Goal: Task Accomplishment & Management: Use online tool/utility

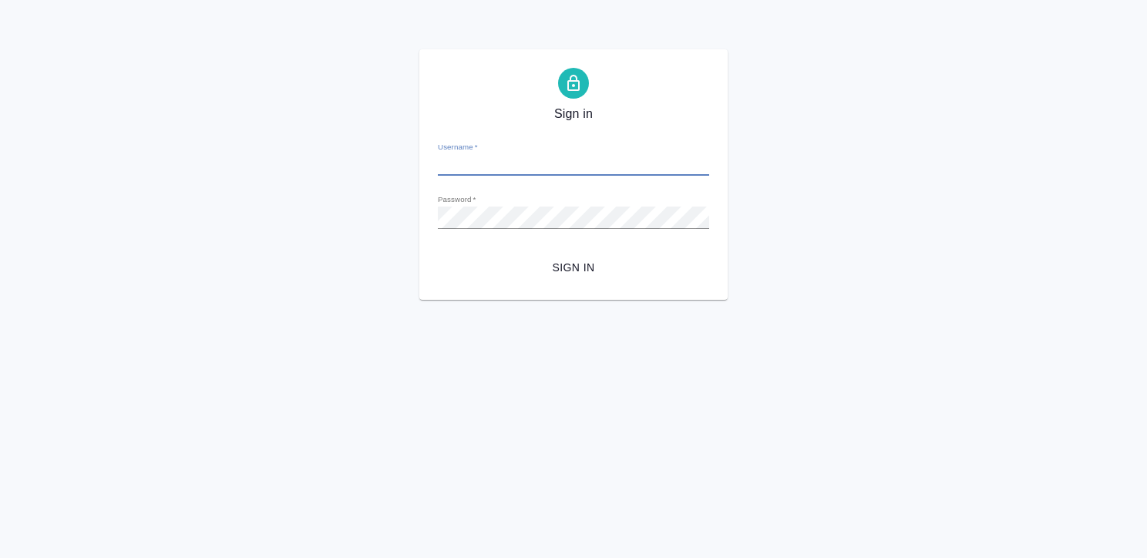
type input "[EMAIL_ADDRESS][DOMAIN_NAME]"
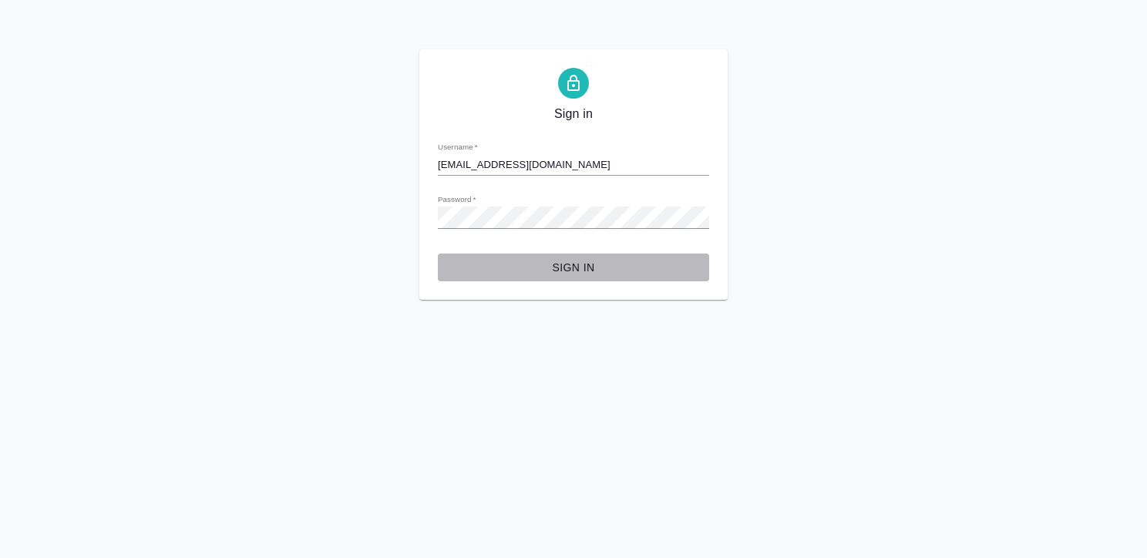
click at [566, 268] on span "Sign in" at bounding box center [573, 267] width 247 height 19
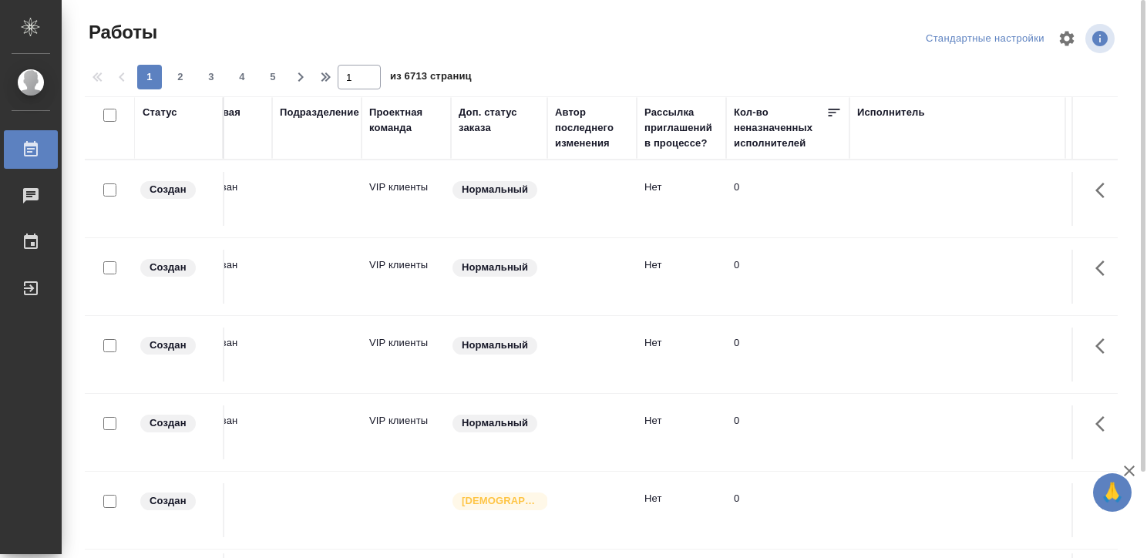
scroll to position [0, 400]
click at [871, 109] on div "Исполнитель" at bounding box center [890, 112] width 68 height 15
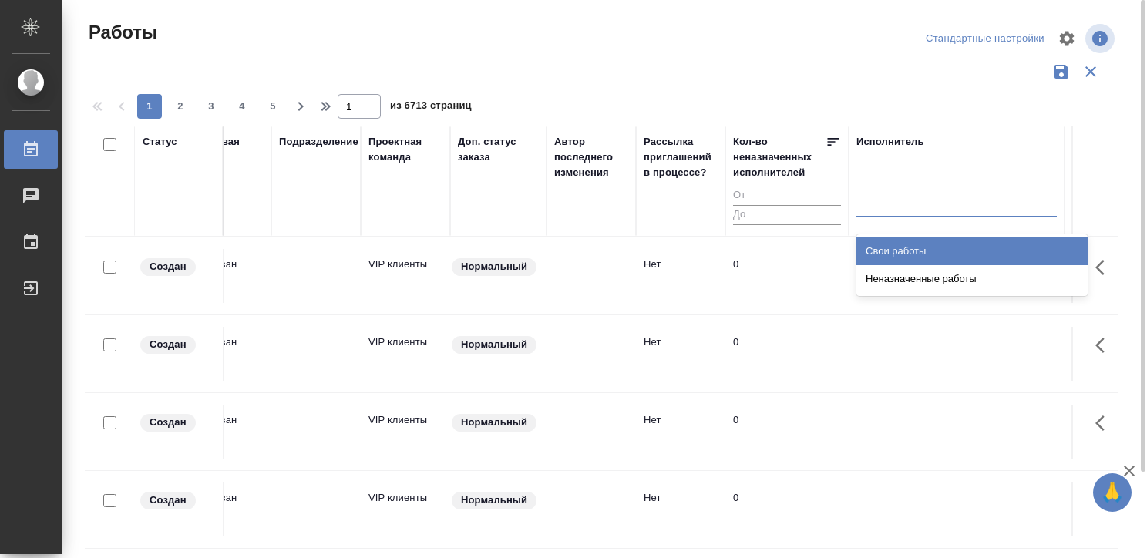
click at [876, 195] on div at bounding box center [956, 201] width 200 height 22
click at [886, 241] on div "Свои работы" at bounding box center [971, 251] width 231 height 28
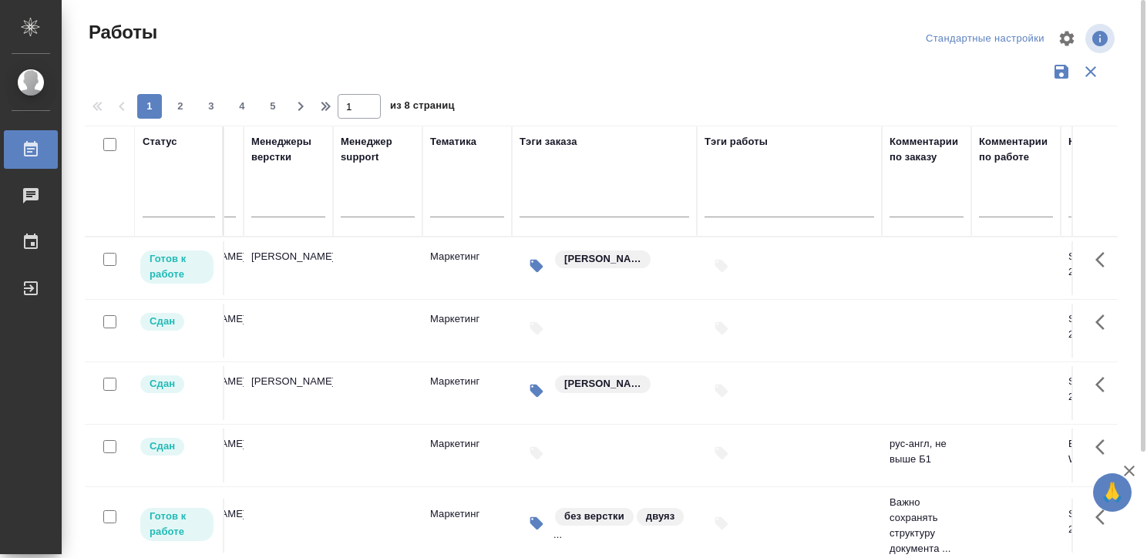
scroll to position [0, 2229]
click at [831, 258] on div at bounding box center [789, 266] width 170 height 34
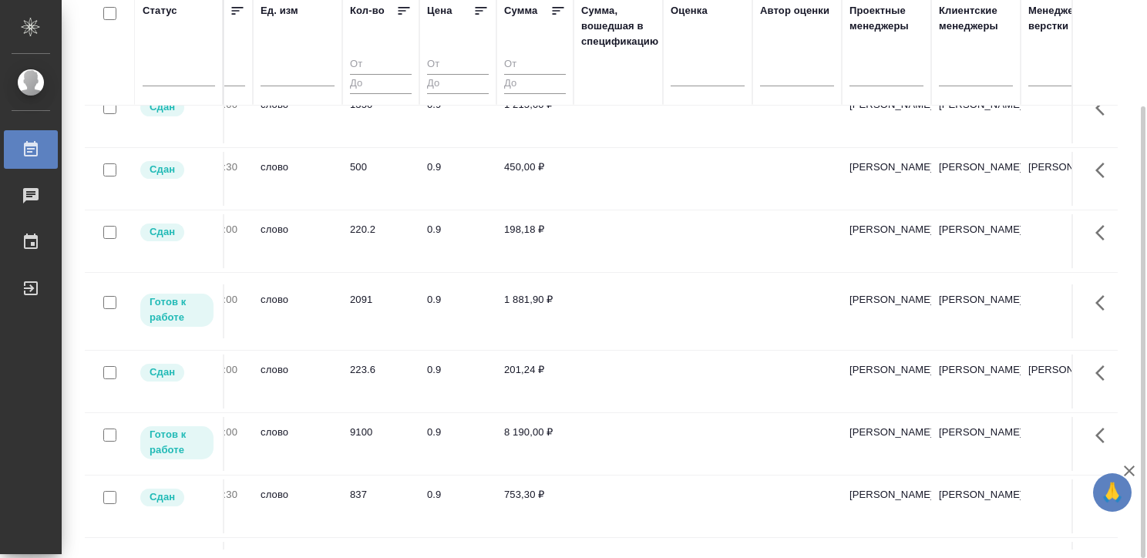
scroll to position [76, 1452]
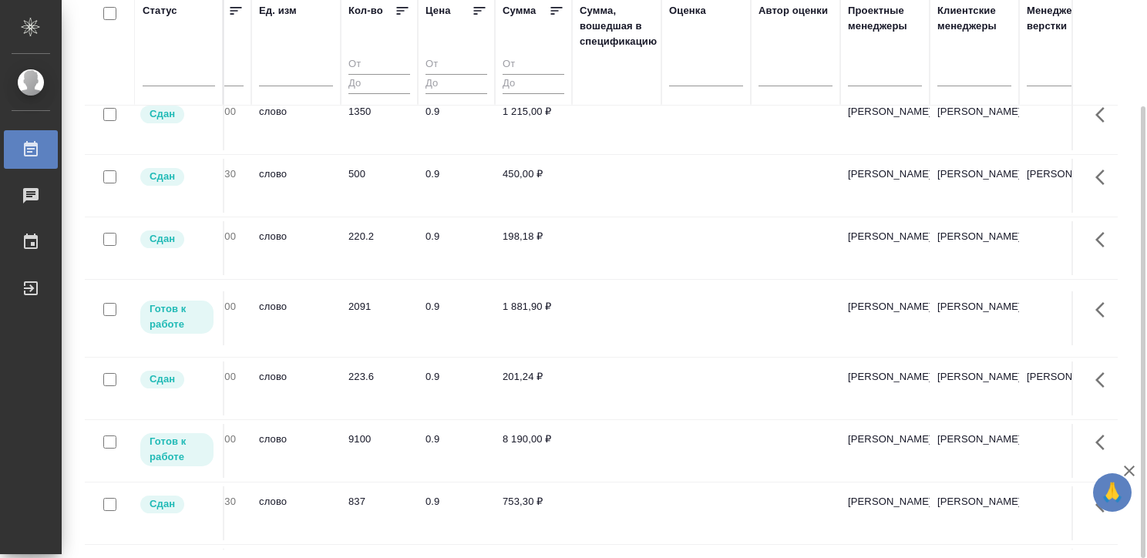
click at [577, 297] on td at bounding box center [616, 318] width 89 height 54
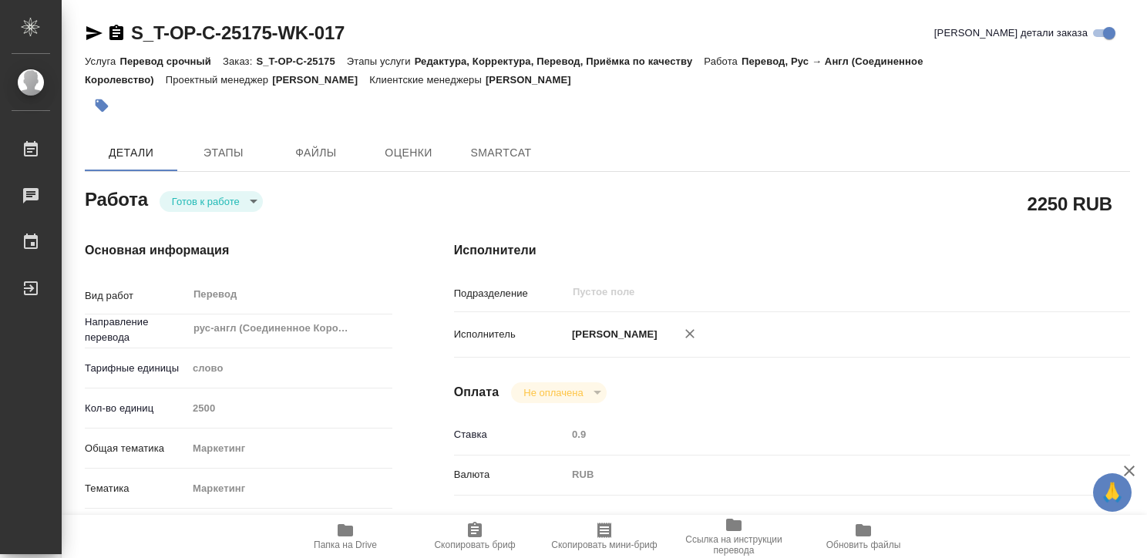
type textarea "x"
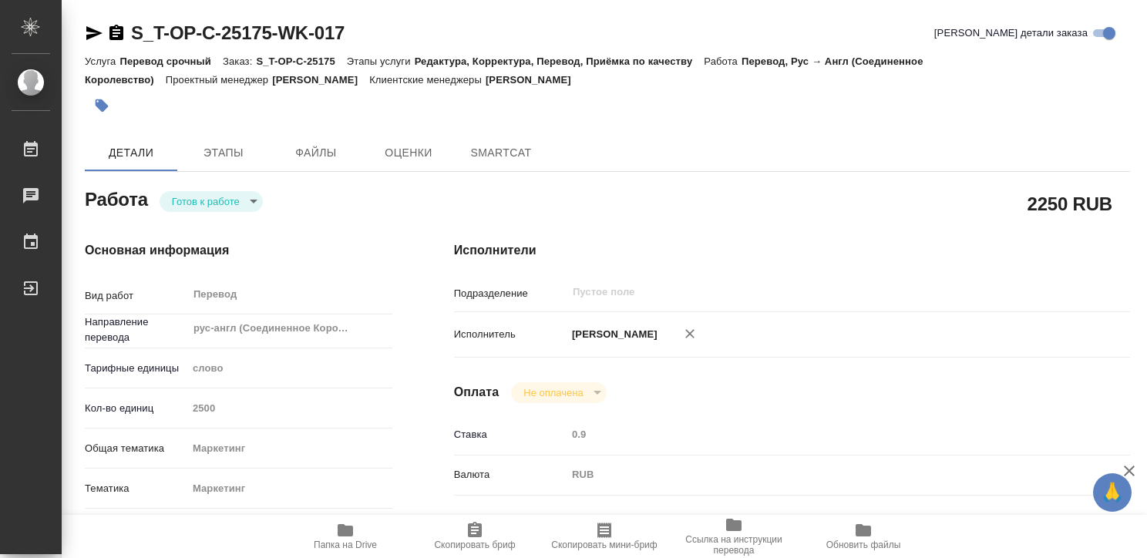
type textarea "x"
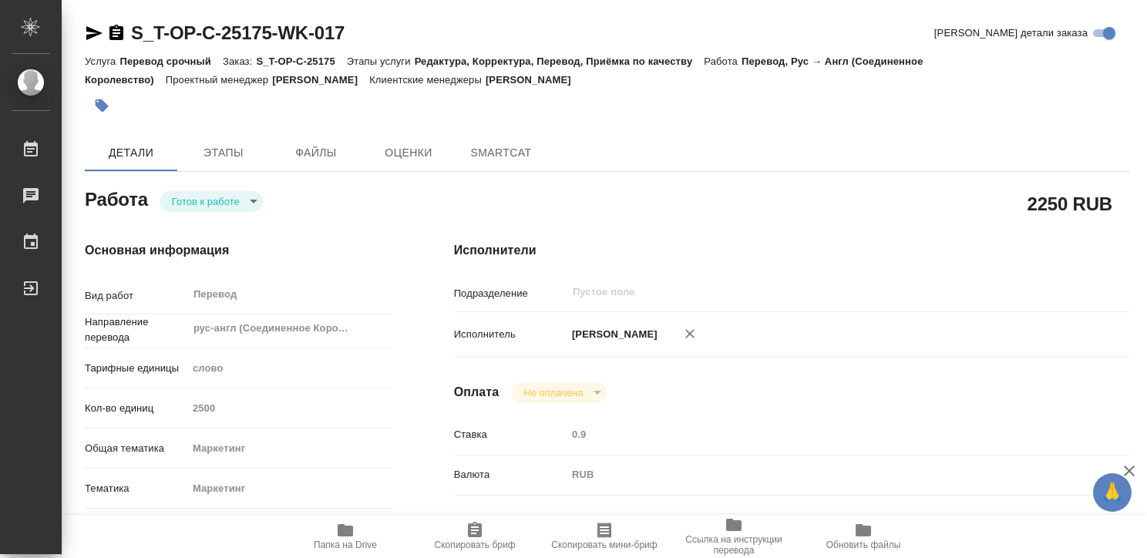
type textarea "x"
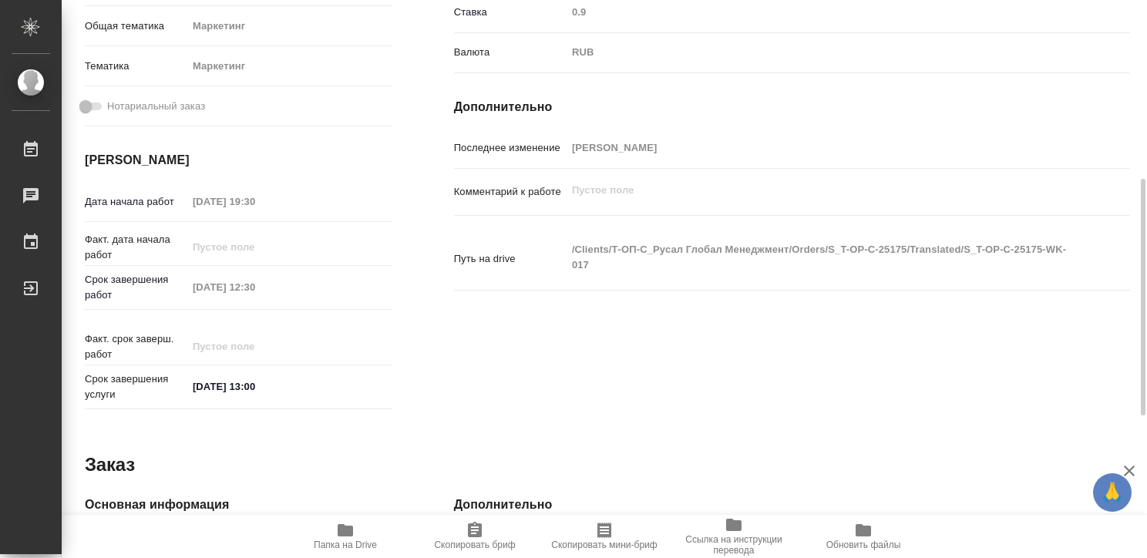
type textarea "x"
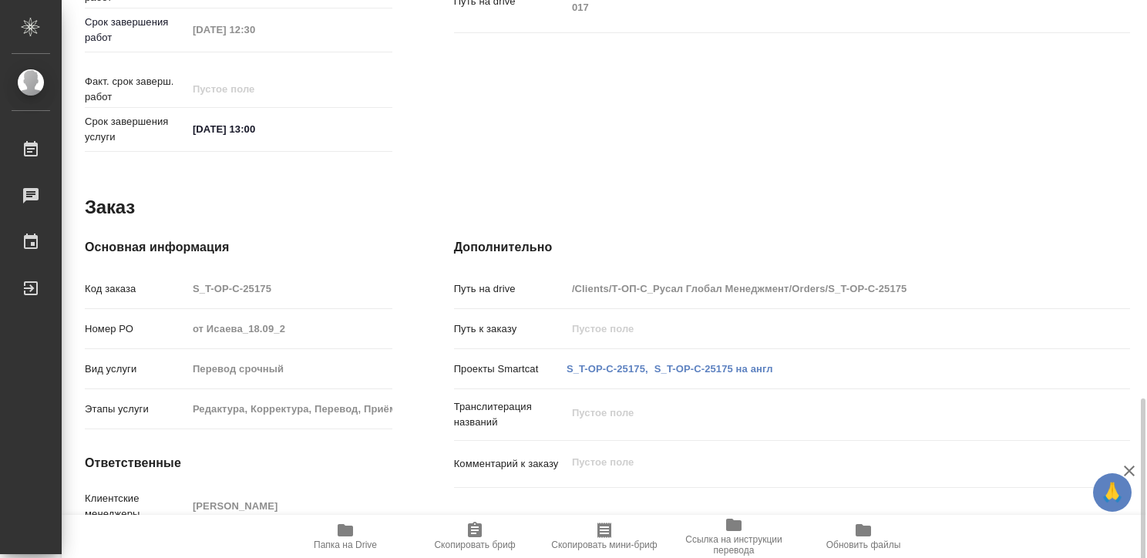
scroll to position [757, 0]
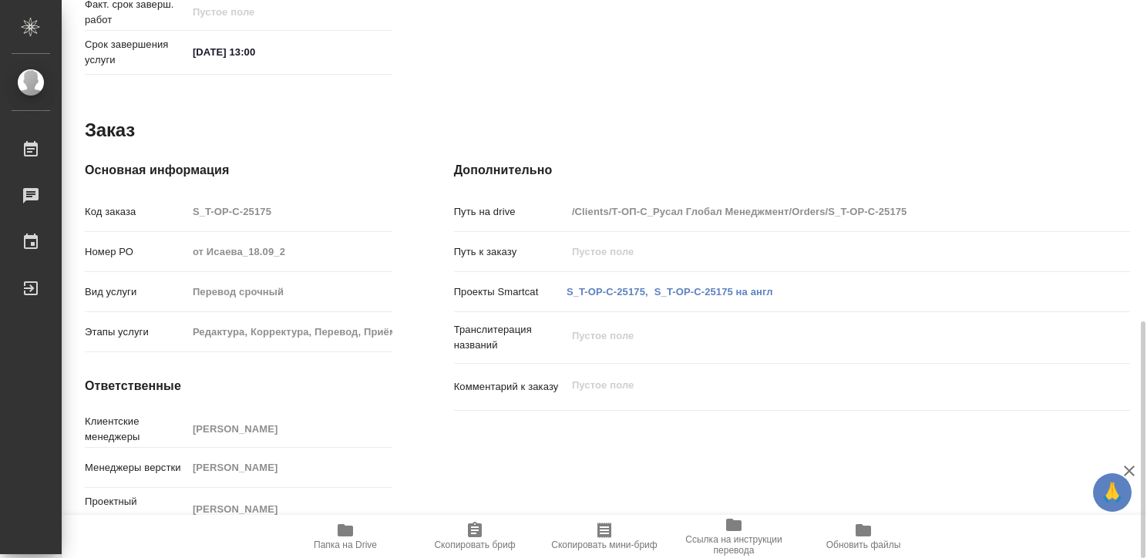
type textarea "x"
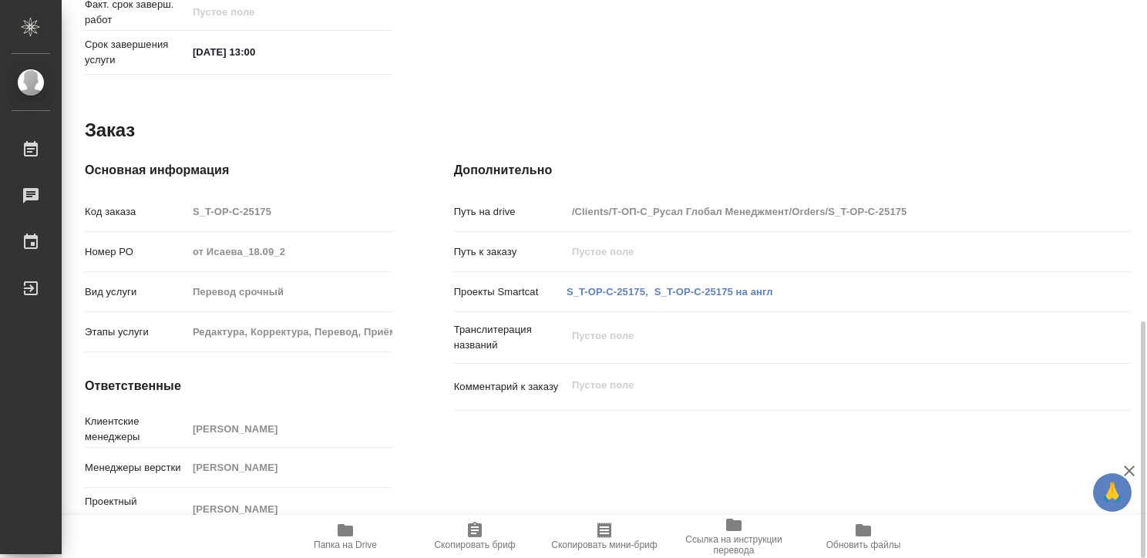
type textarea "x"
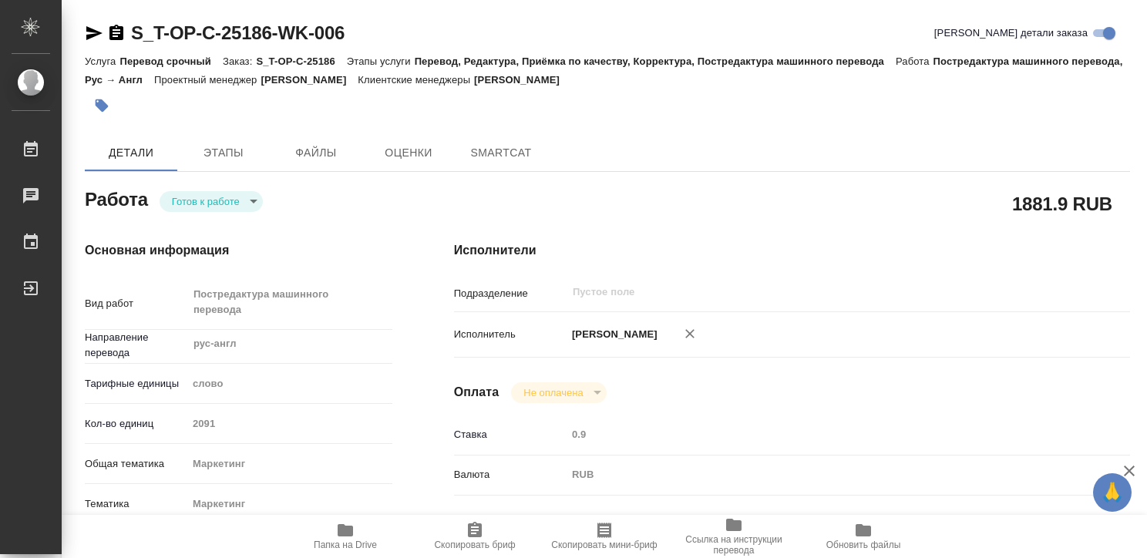
type textarea "x"
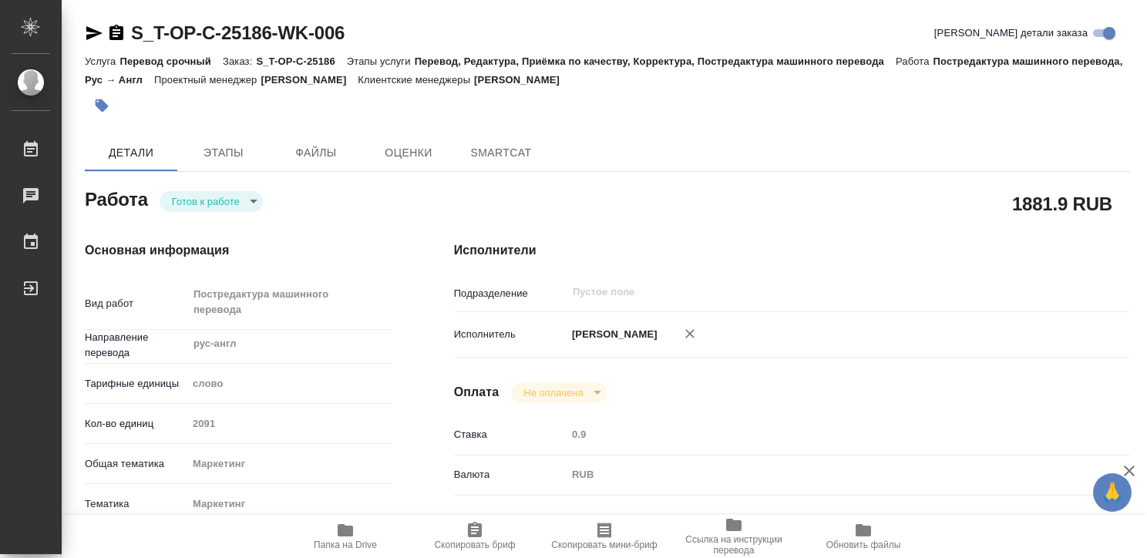
type textarea "x"
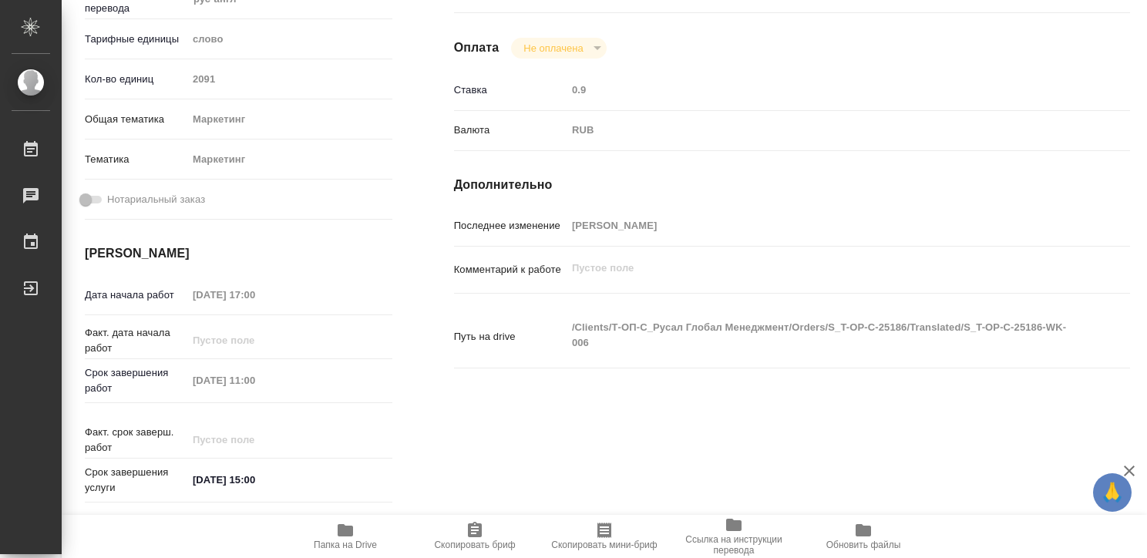
type textarea "x"
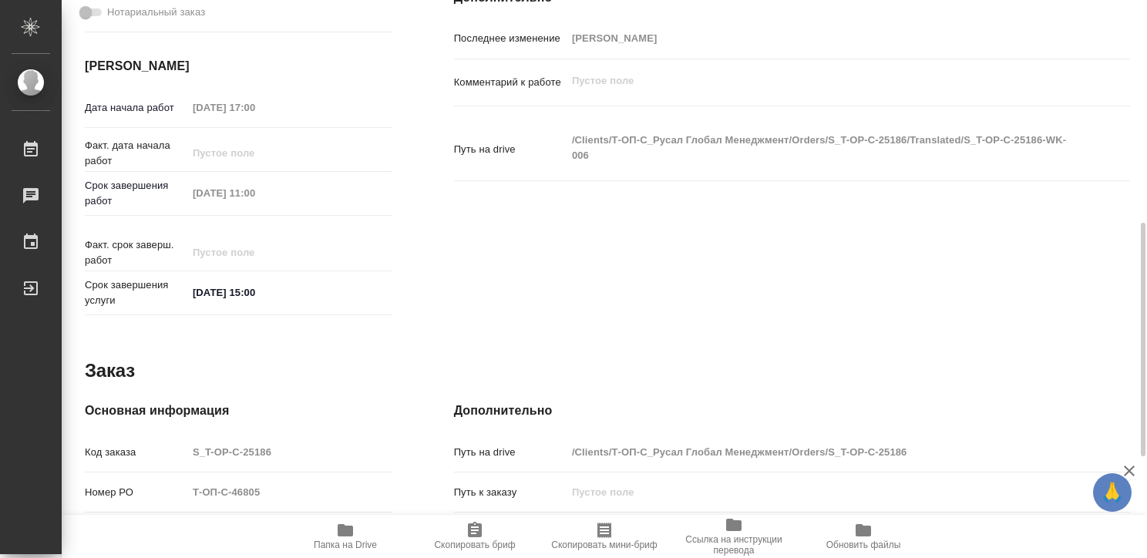
type textarea "x"
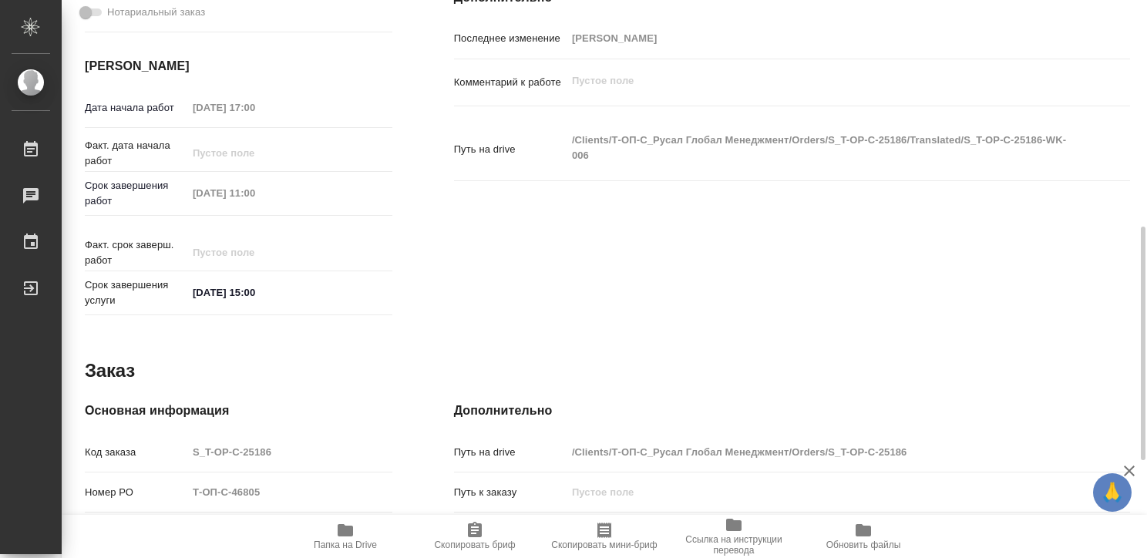
scroll to position [569, 0]
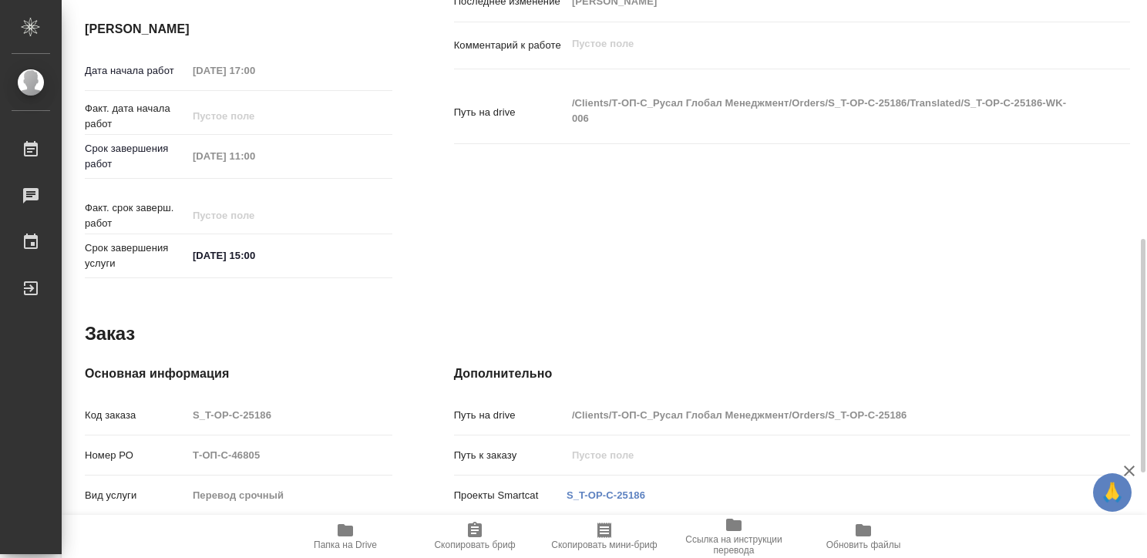
type textarea "x"
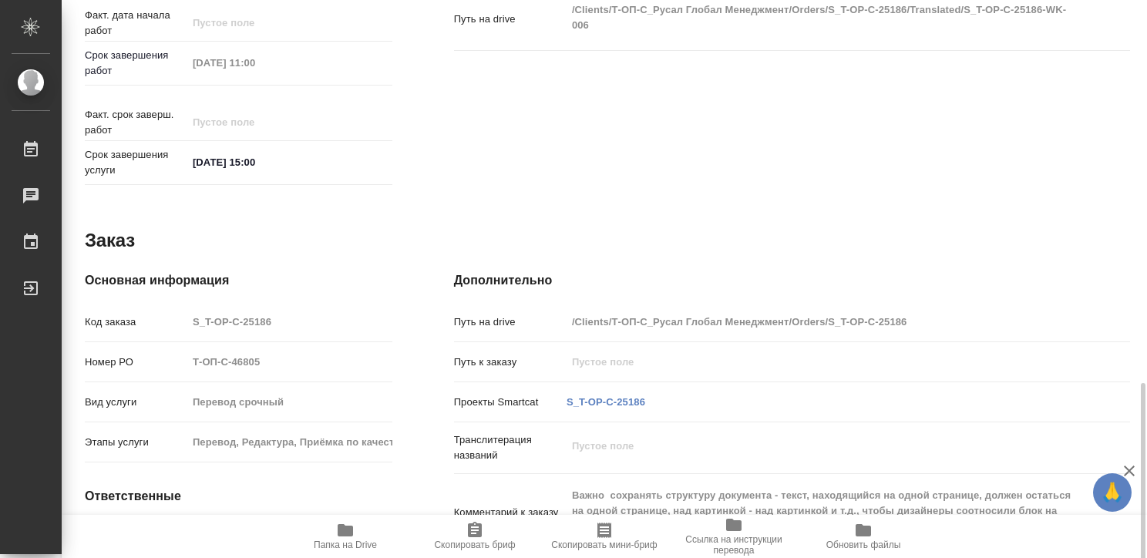
scroll to position [772, 0]
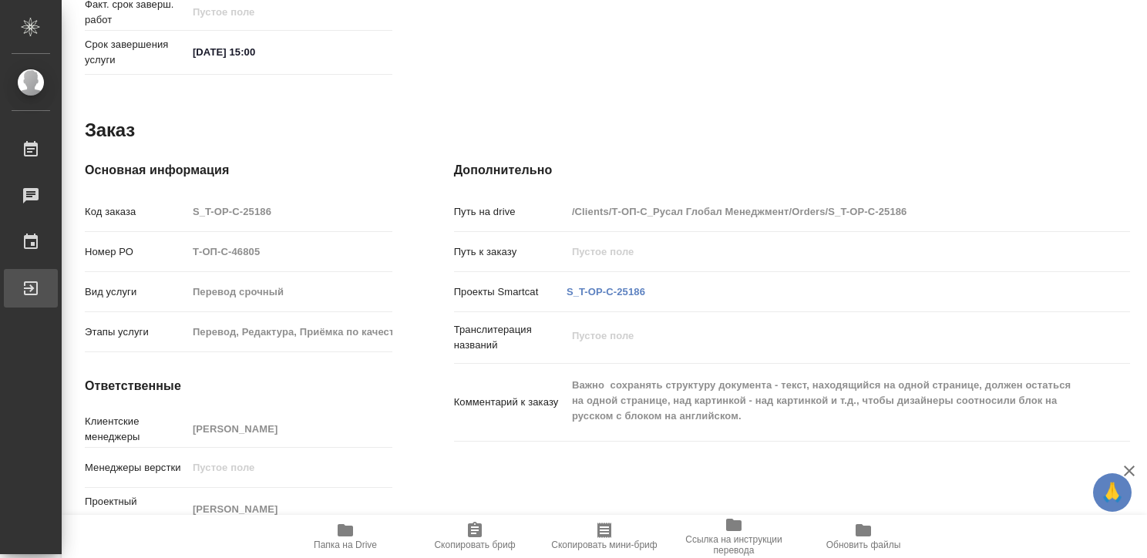
type textarea "x"
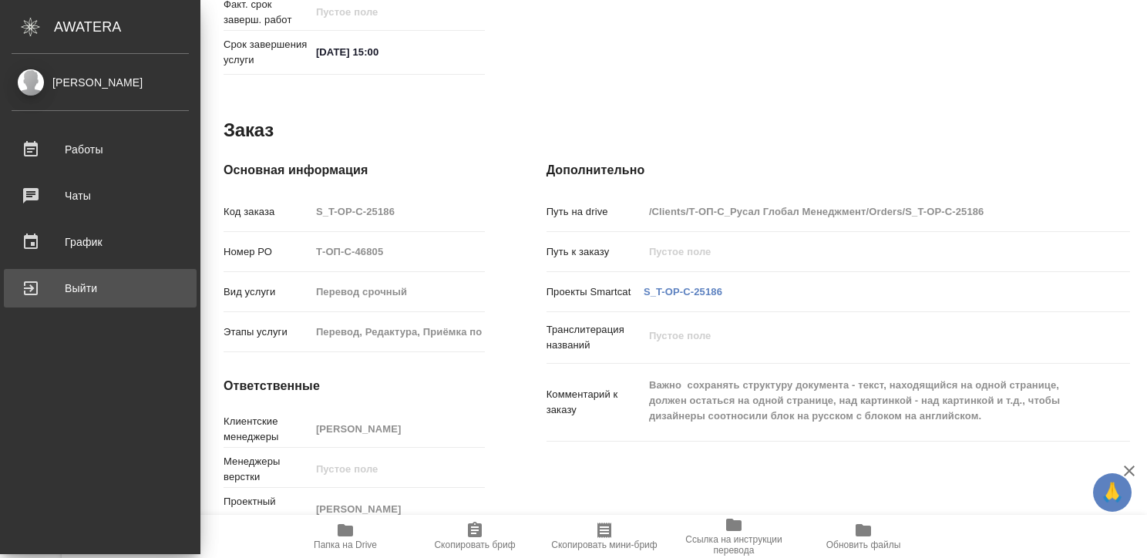
type textarea "x"
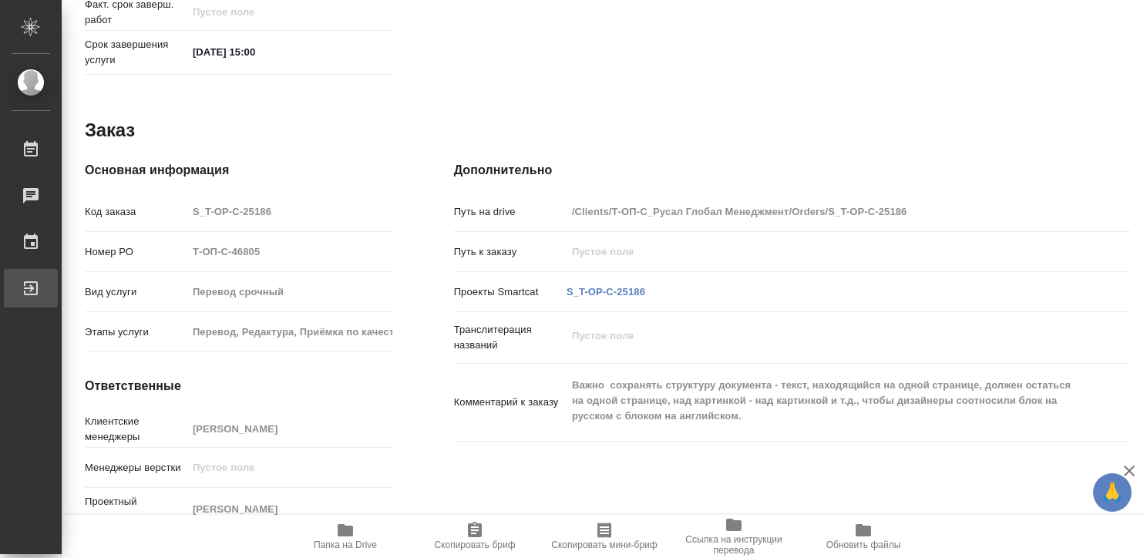
click at [28, 288] on div "Выйти" at bounding box center [11, 288] width 39 height 23
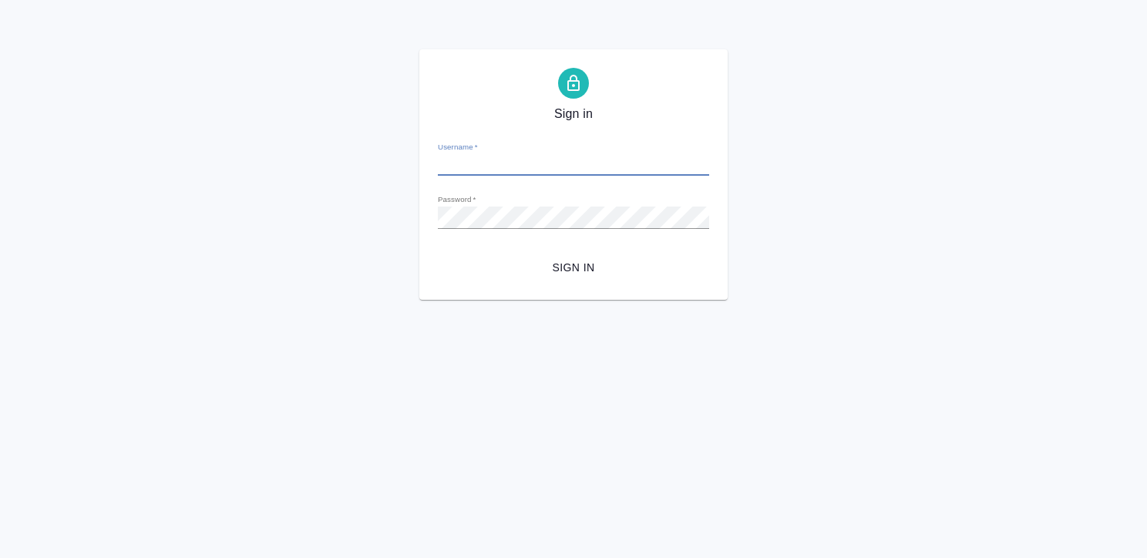
type input "[EMAIL_ADDRESS][DOMAIN_NAME]"
click at [557, 264] on span "Sign in" at bounding box center [573, 267] width 247 height 19
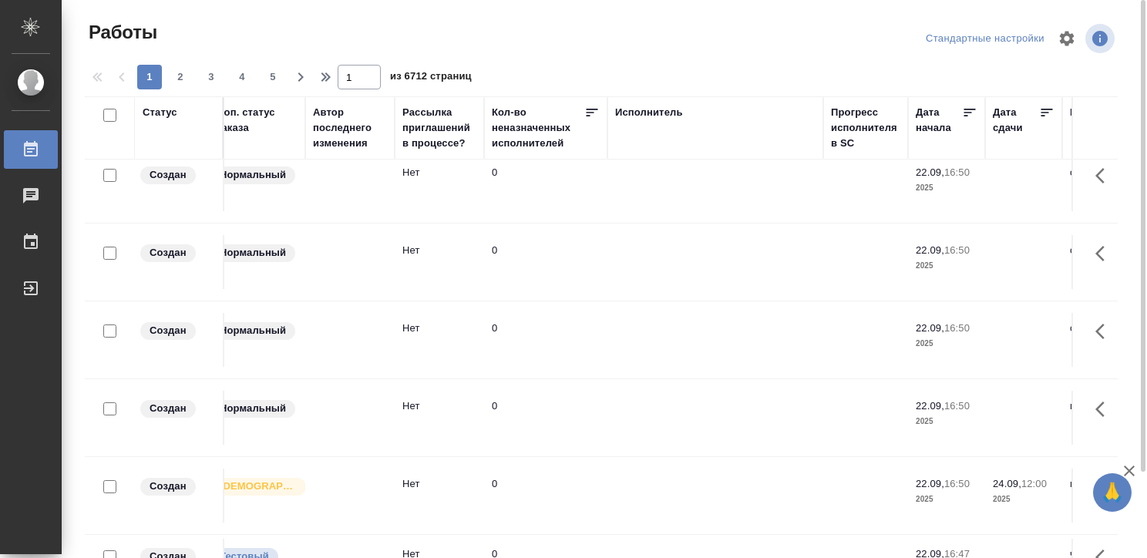
scroll to position [15, 644]
click at [651, 106] on div "Исполнитель" at bounding box center [646, 112] width 68 height 15
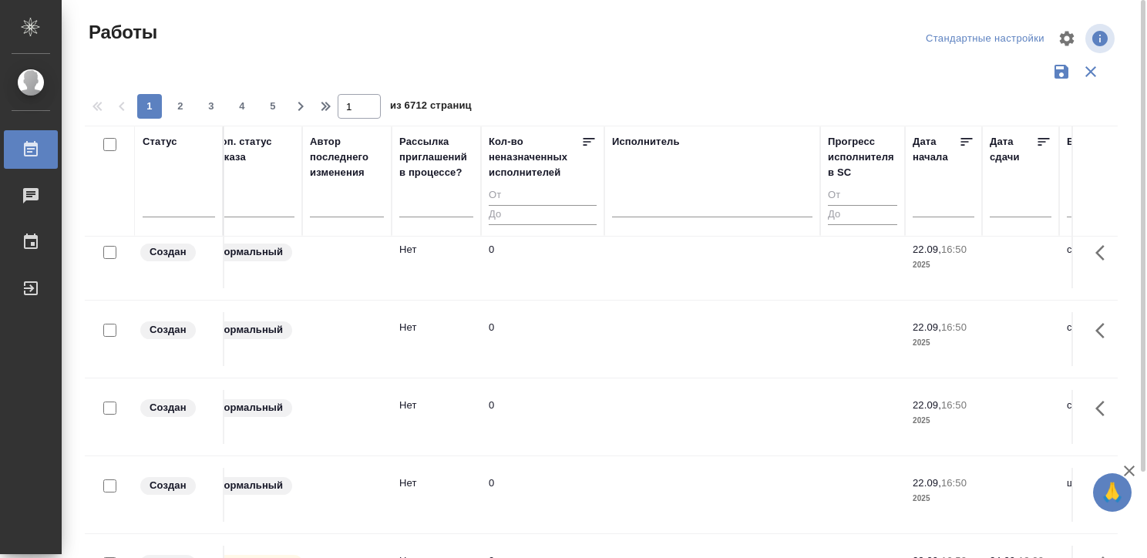
scroll to position [62, 644]
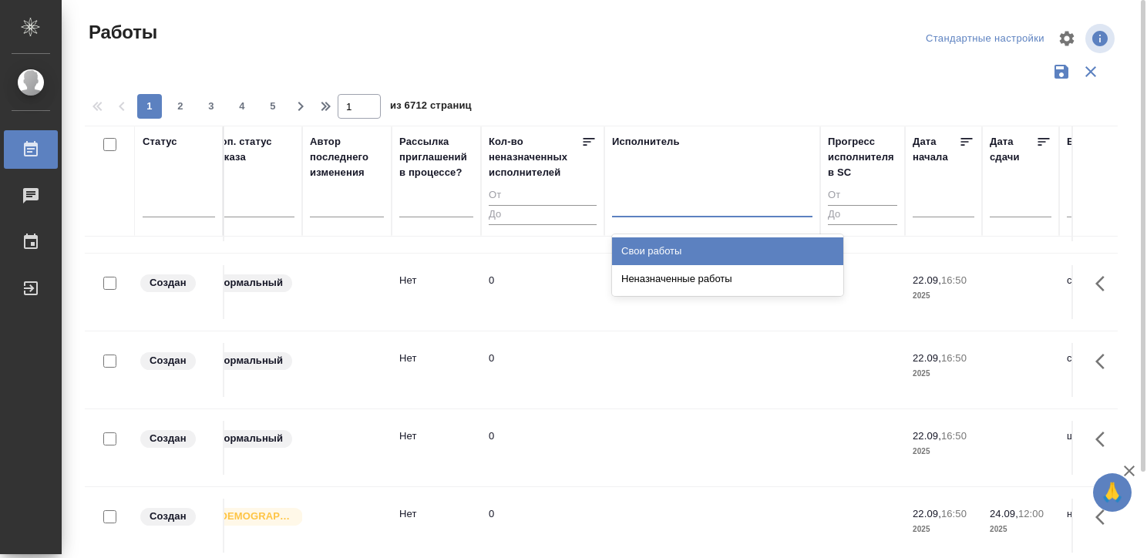
click at [641, 207] on div at bounding box center [712, 201] width 200 height 22
click at [660, 247] on div "Свои работы" at bounding box center [727, 251] width 231 height 28
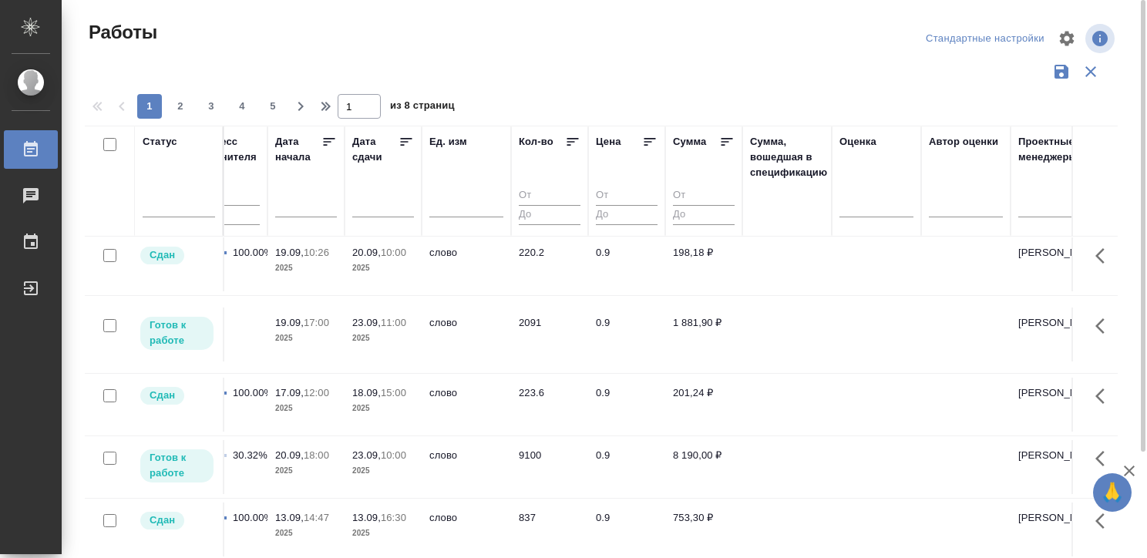
scroll to position [191, 1403]
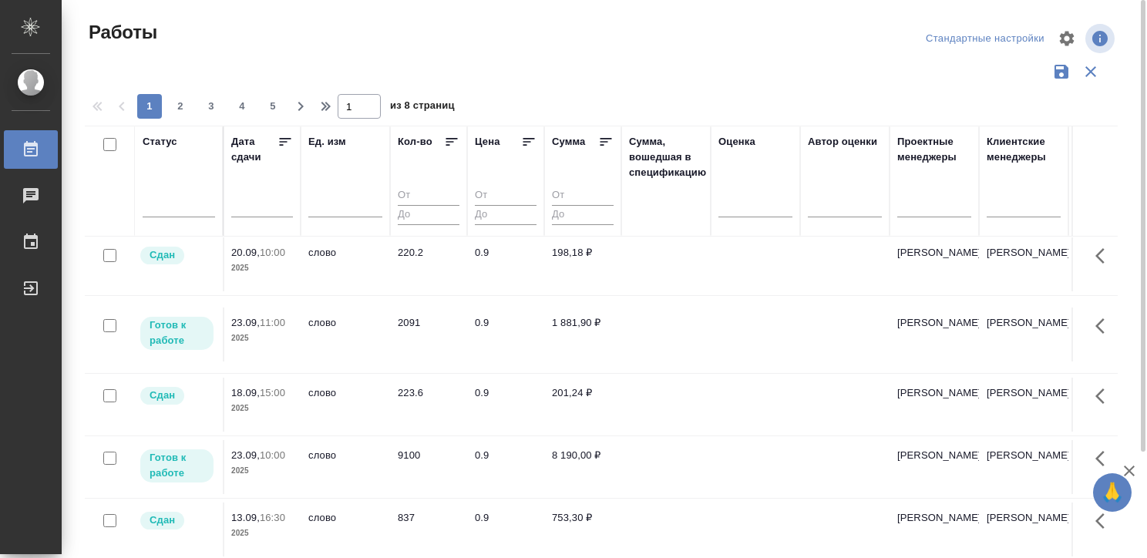
click at [719, 325] on td at bounding box center [755, 335] width 89 height 54
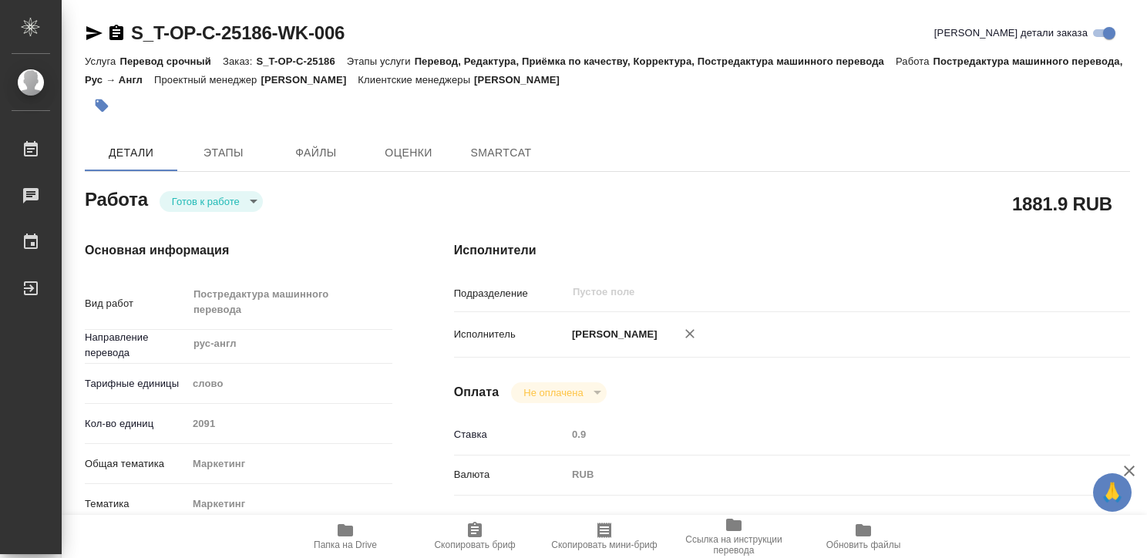
type textarea "x"
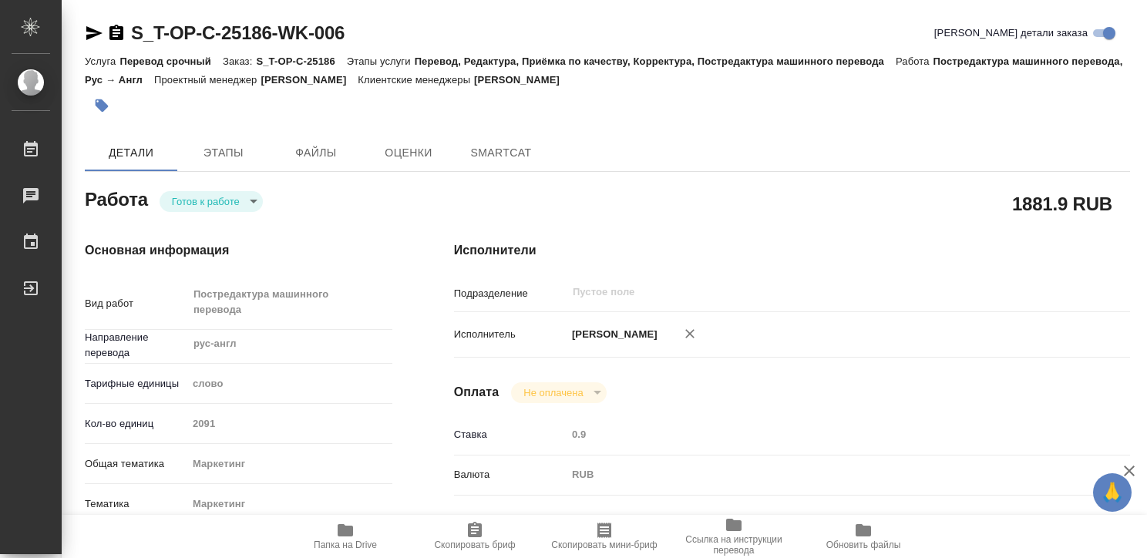
type textarea "x"
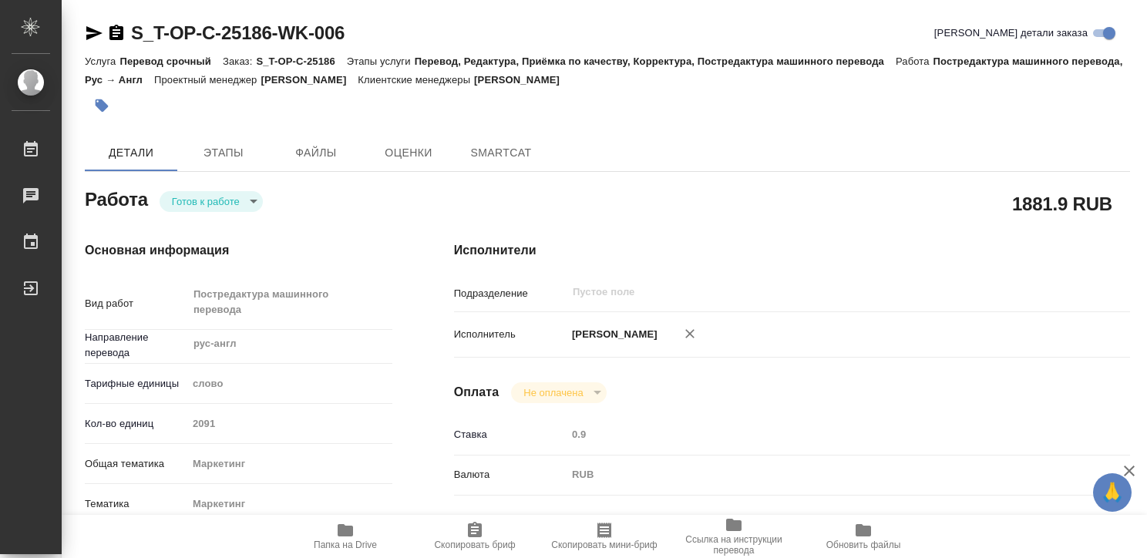
type textarea "x"
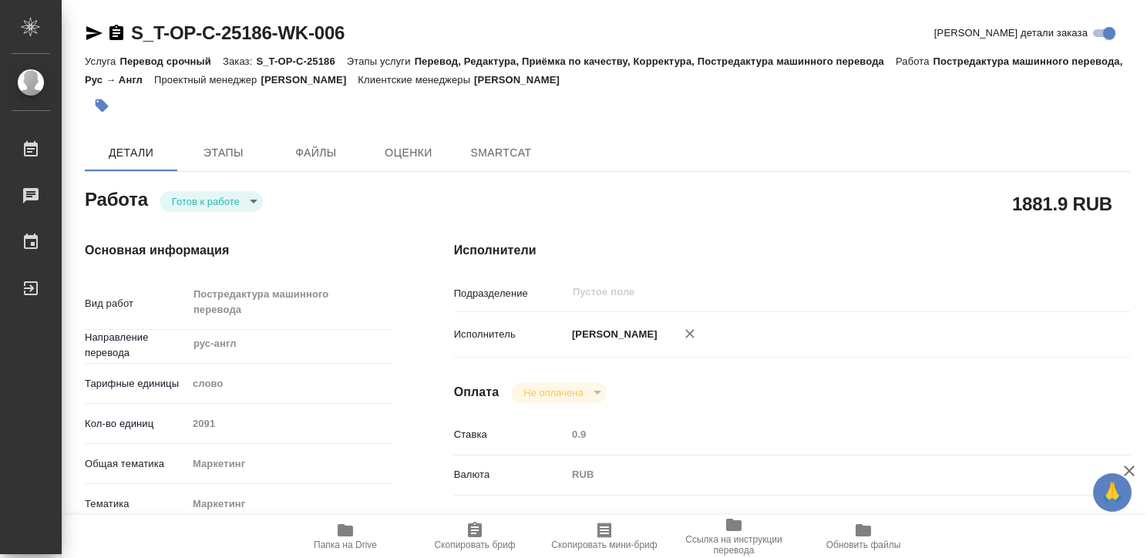
type textarea "x"
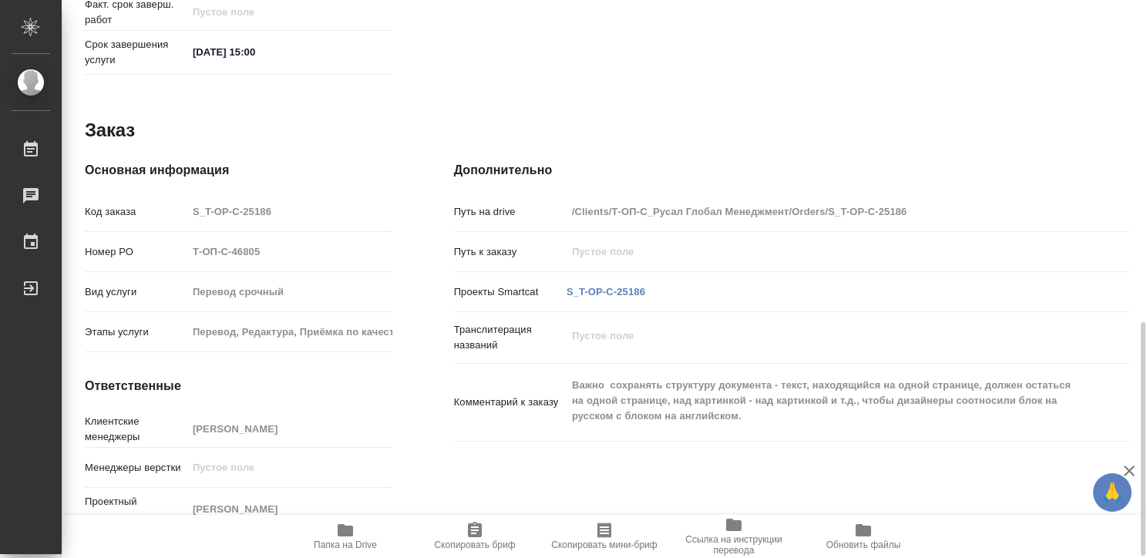
scroll to position [771, 0]
type textarea "x"
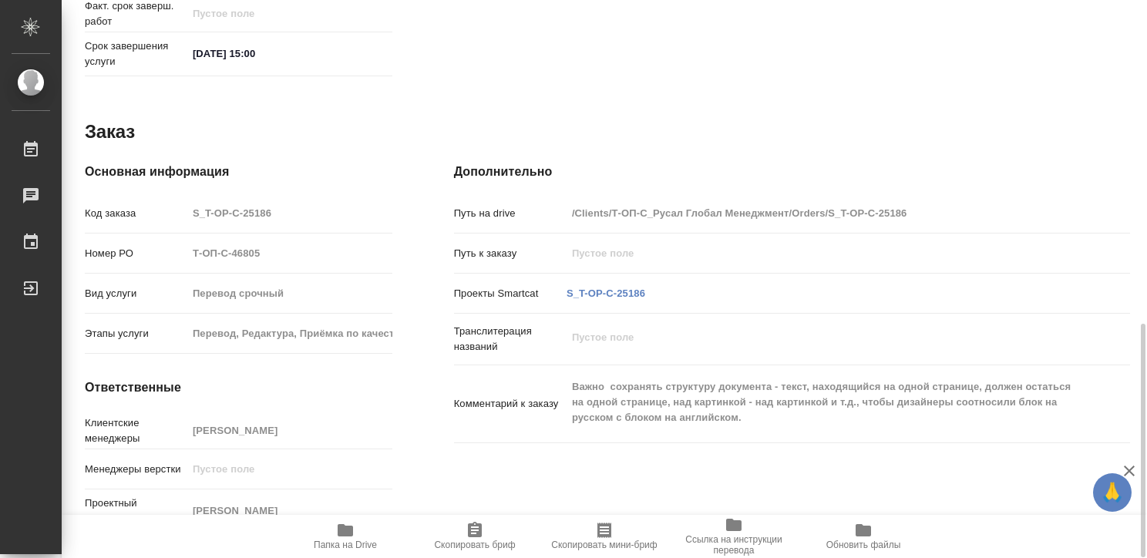
type textarea "x"
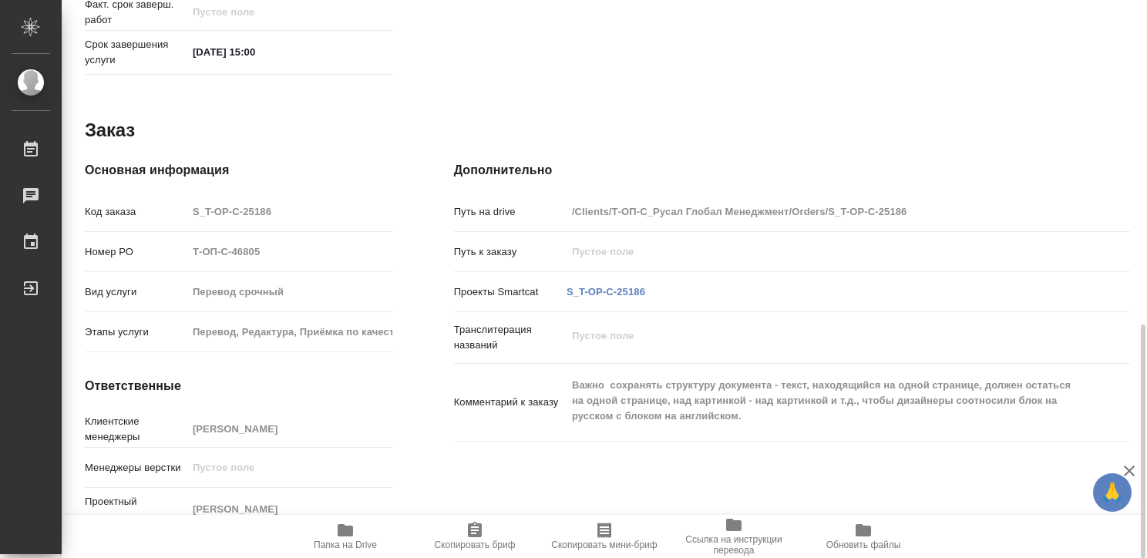
type textarea "x"
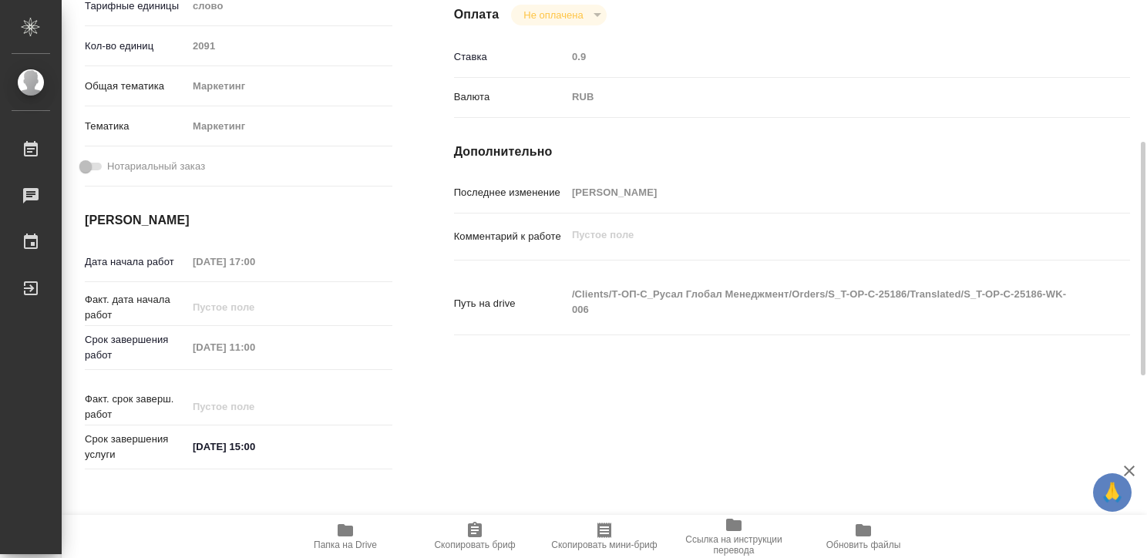
scroll to position [366, 0]
